Goal: Transaction & Acquisition: Book appointment/travel/reservation

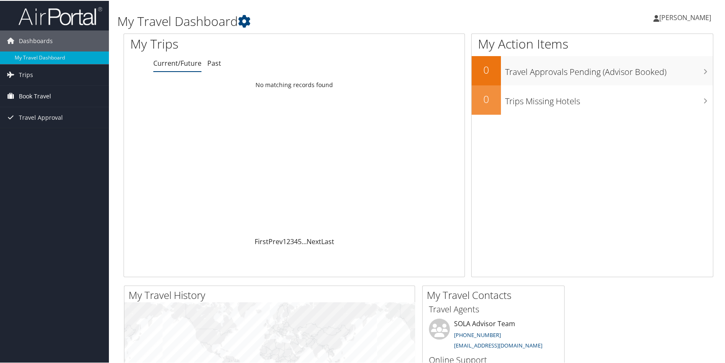
click at [51, 92] on link "Book Travel" at bounding box center [54, 95] width 109 height 21
click at [33, 126] on link "Book/Manage Online Trips" at bounding box center [54, 125] width 109 height 13
